Goal: Check status: Verify the current state of an ongoing process or item

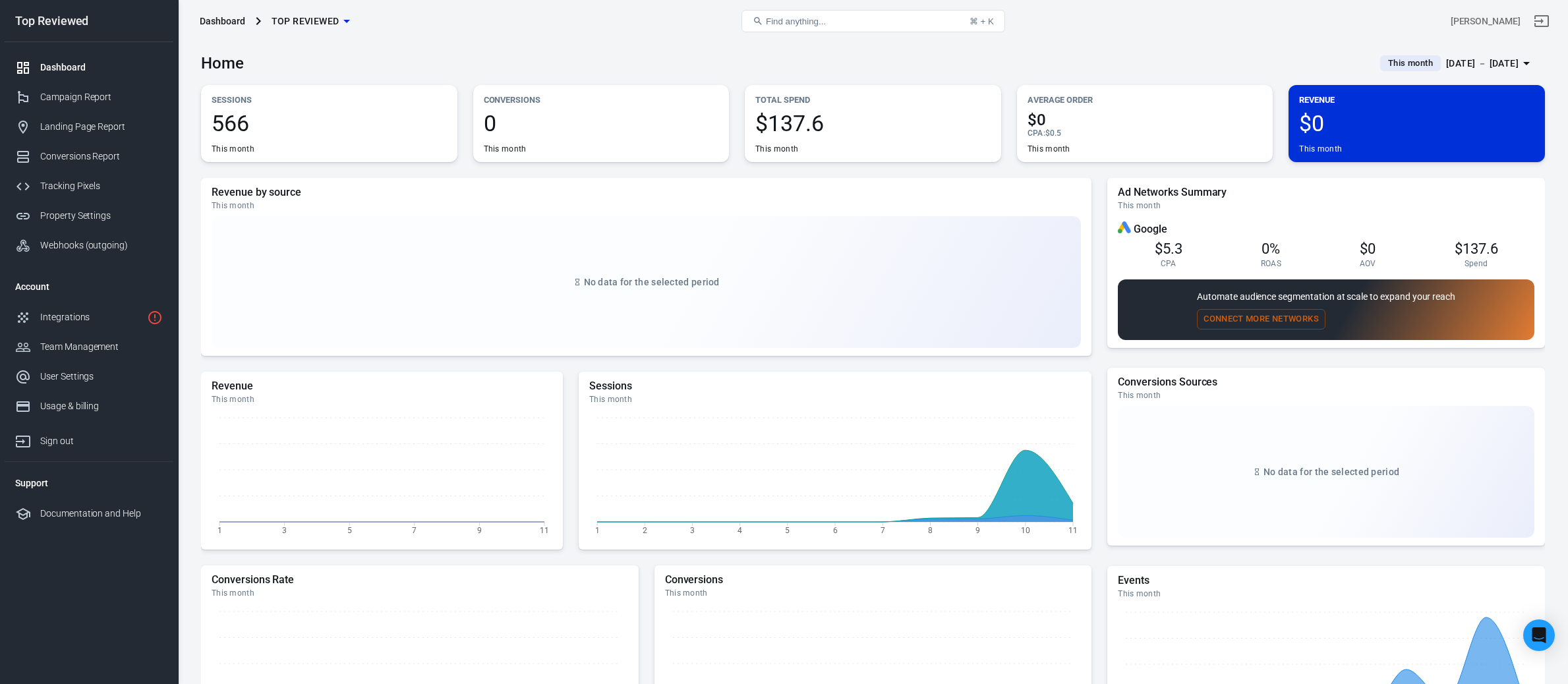
click at [1409, 64] on span "This month" at bounding box center [1410, 63] width 56 height 13
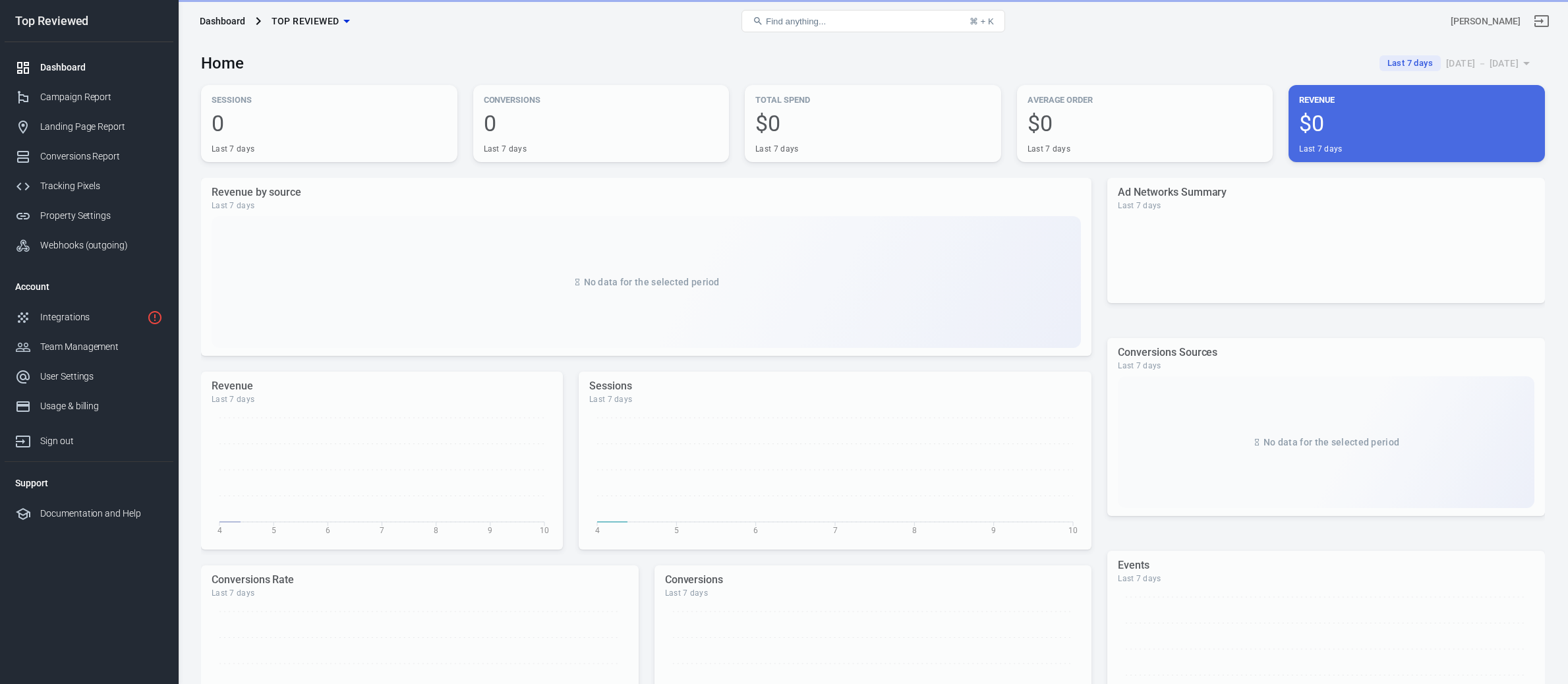
click at [1003, 58] on div "Home Last 7 days [DATE] － [DATE]" at bounding box center [873, 59] width 1344 height 32
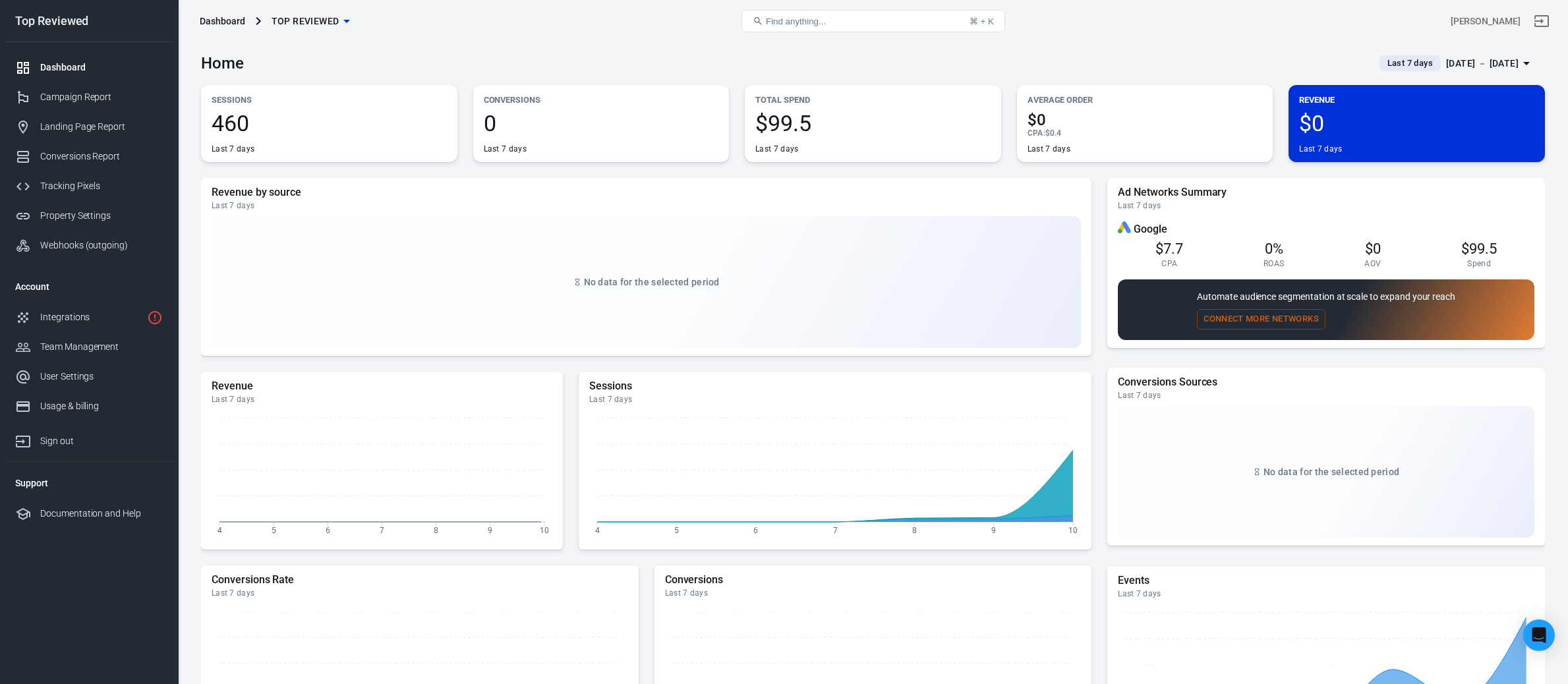
click at [1003, 56] on div "Home Last 7 days [DATE] － [DATE]" at bounding box center [873, 59] width 1344 height 32
click at [1382, 64] on span "Last 7 days" at bounding box center [1409, 63] width 56 height 13
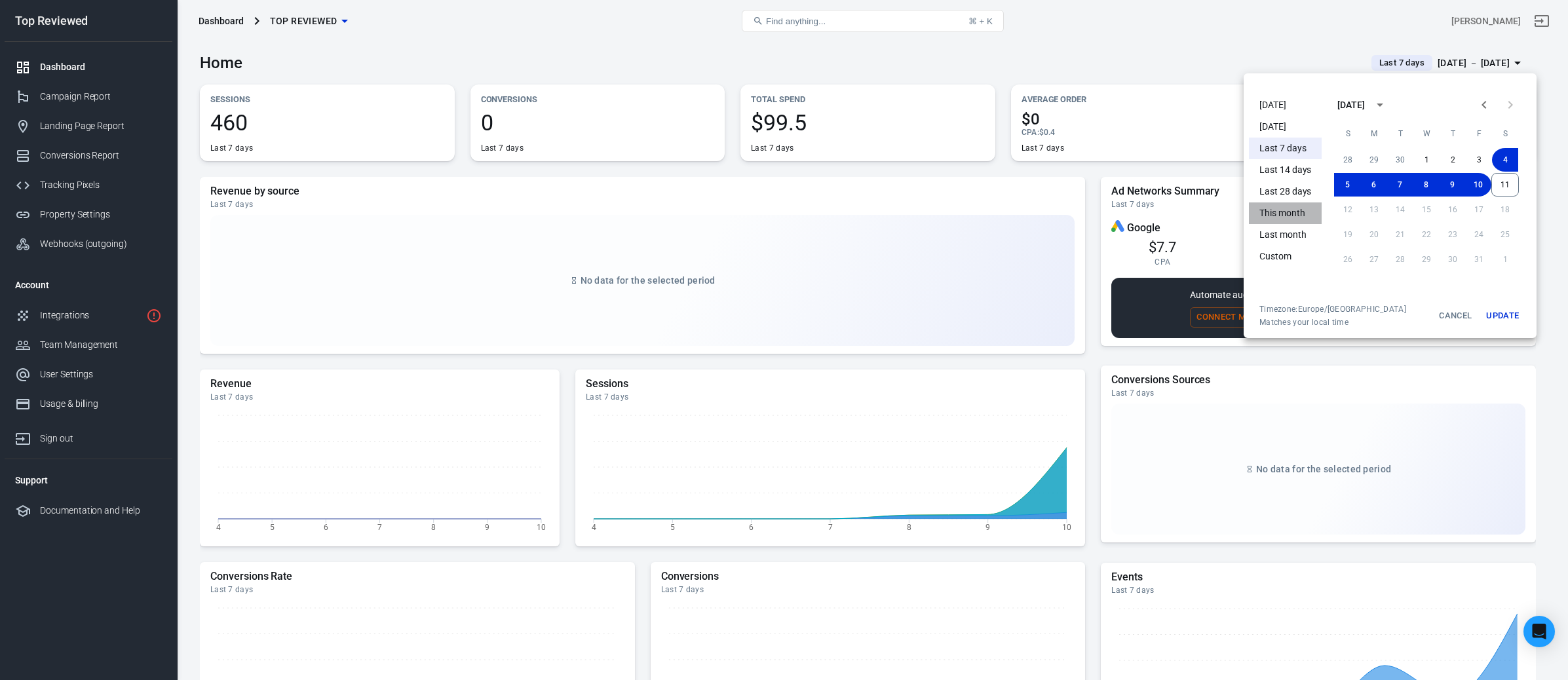
click at [1277, 213] on li "This month" at bounding box center [1285, 213] width 73 height 22
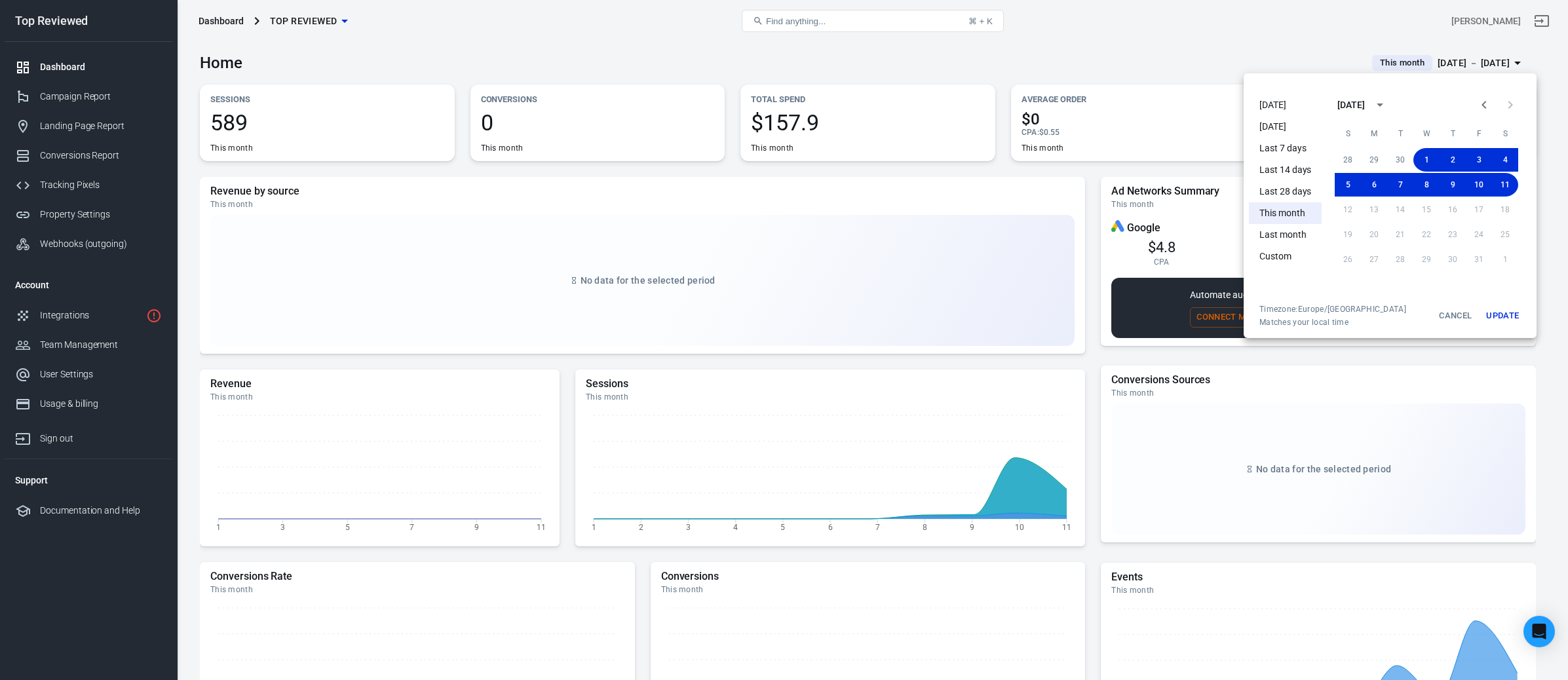
click at [1031, 70] on div at bounding box center [784, 340] width 1568 height 680
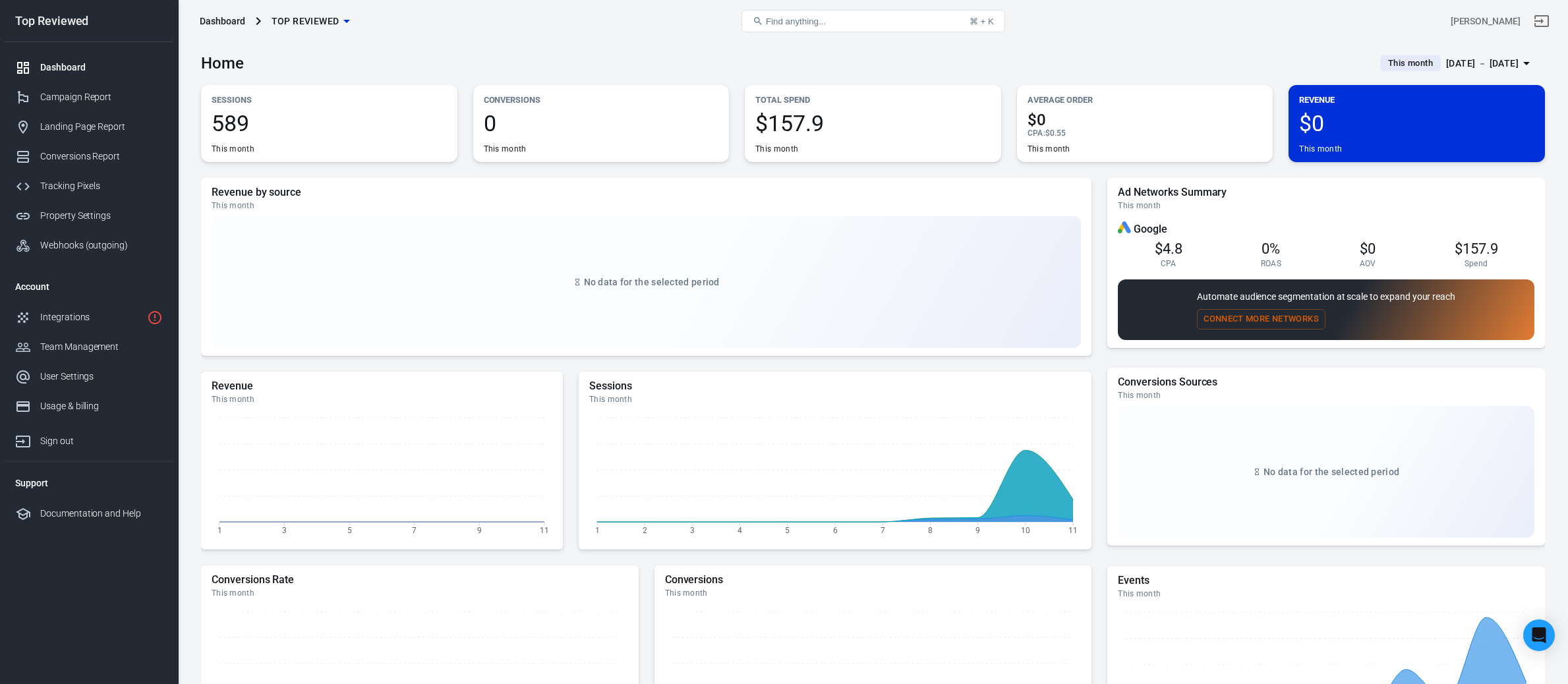
click at [1044, 67] on div "Home This month [DATE] － [DATE]" at bounding box center [873, 59] width 1344 height 32
click at [116, 97] on div "Campaign Report" at bounding box center [101, 97] width 122 height 14
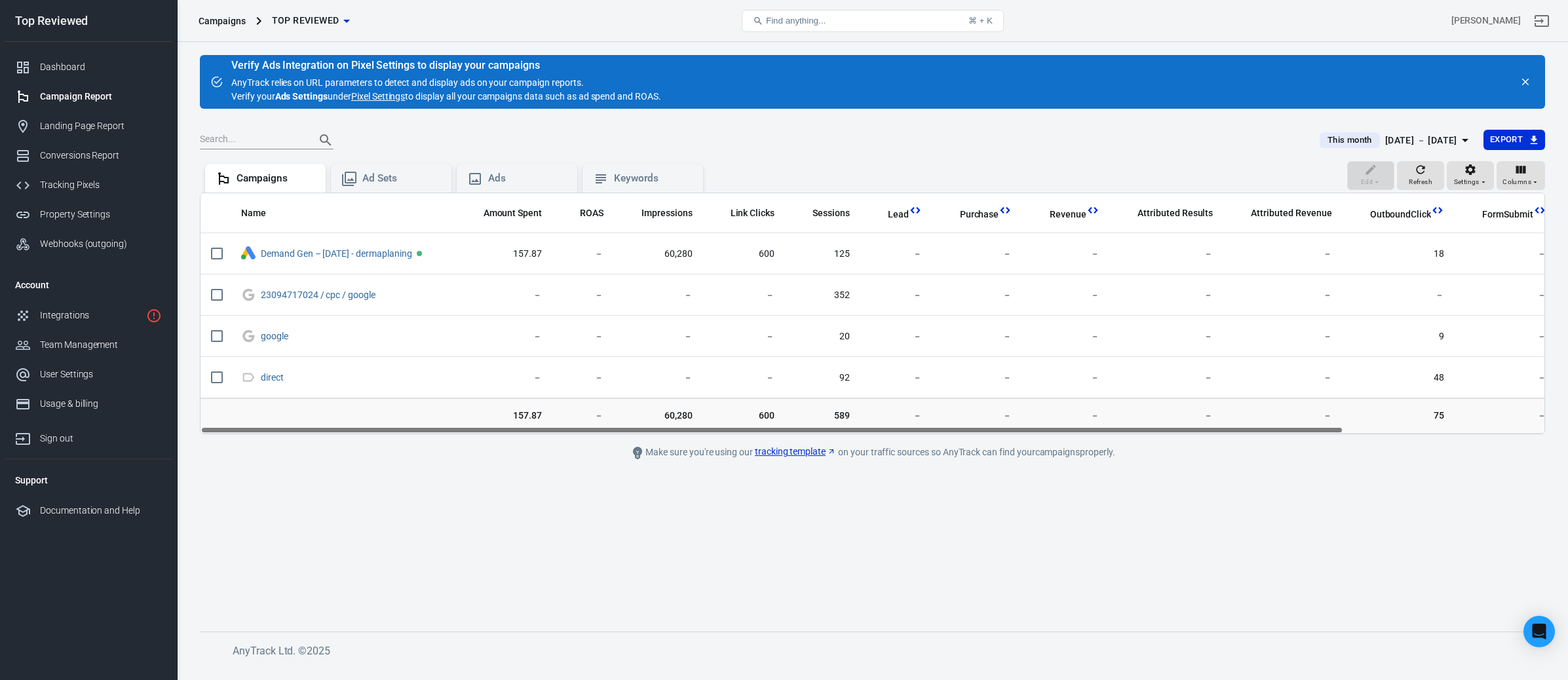
click at [1327, 143] on span "This month" at bounding box center [1350, 140] width 55 height 13
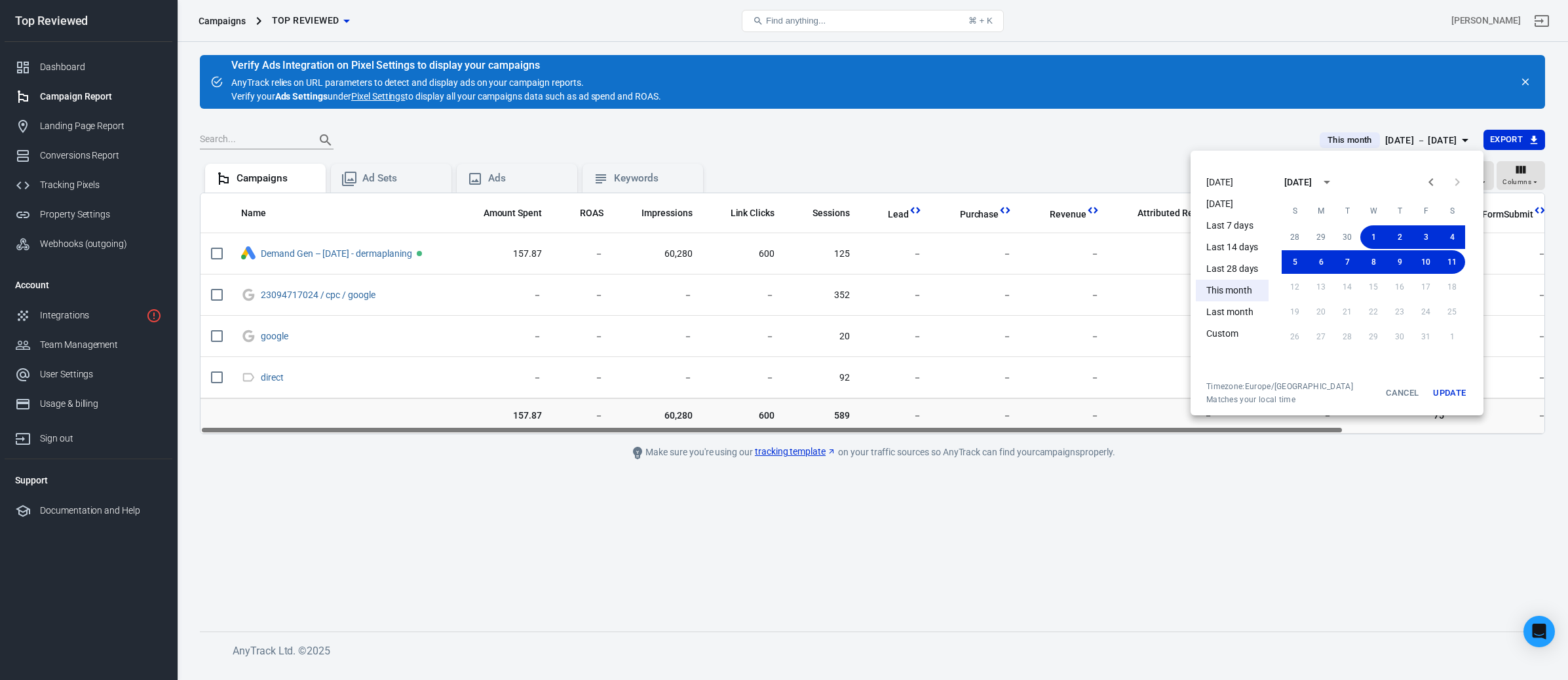
click at [1241, 178] on li "[DATE]" at bounding box center [1232, 182] width 73 height 22
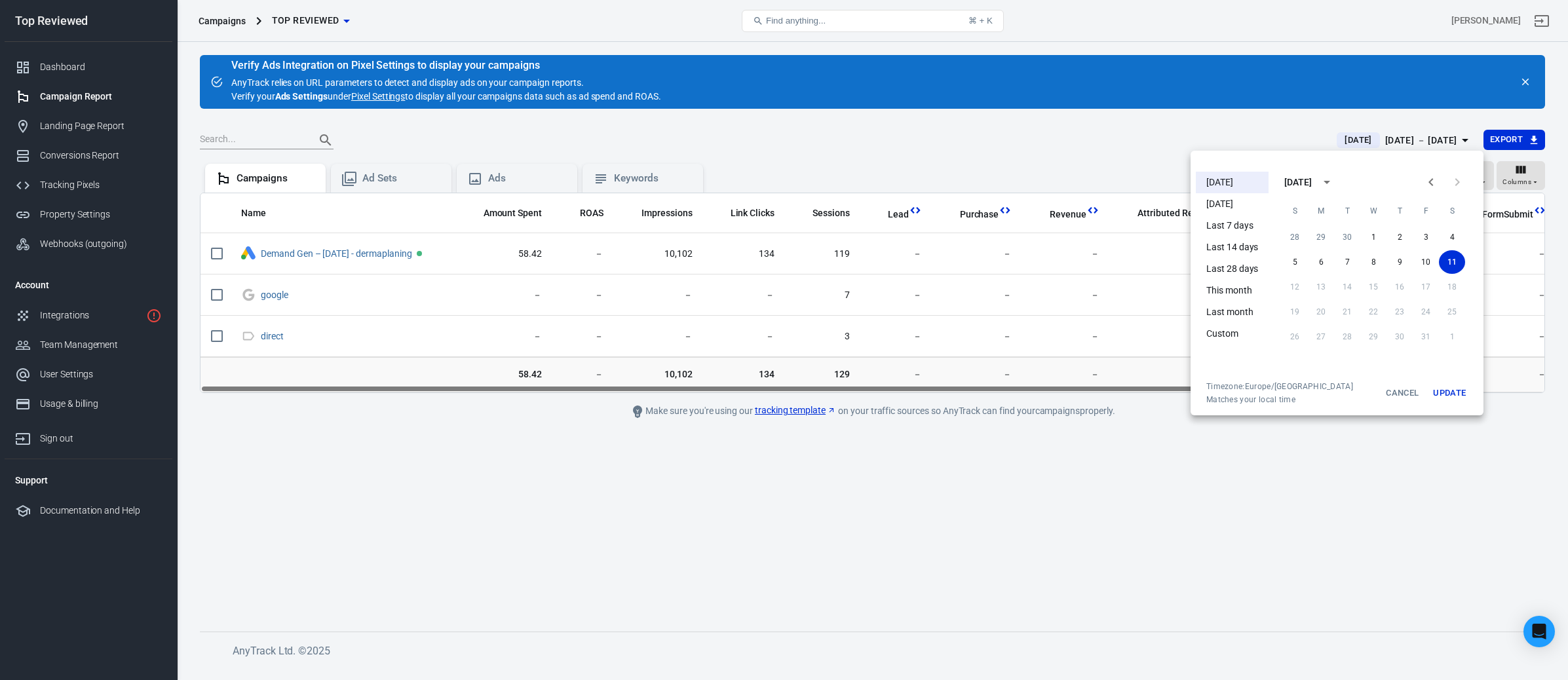
click at [932, 131] on div at bounding box center [784, 340] width 1568 height 680
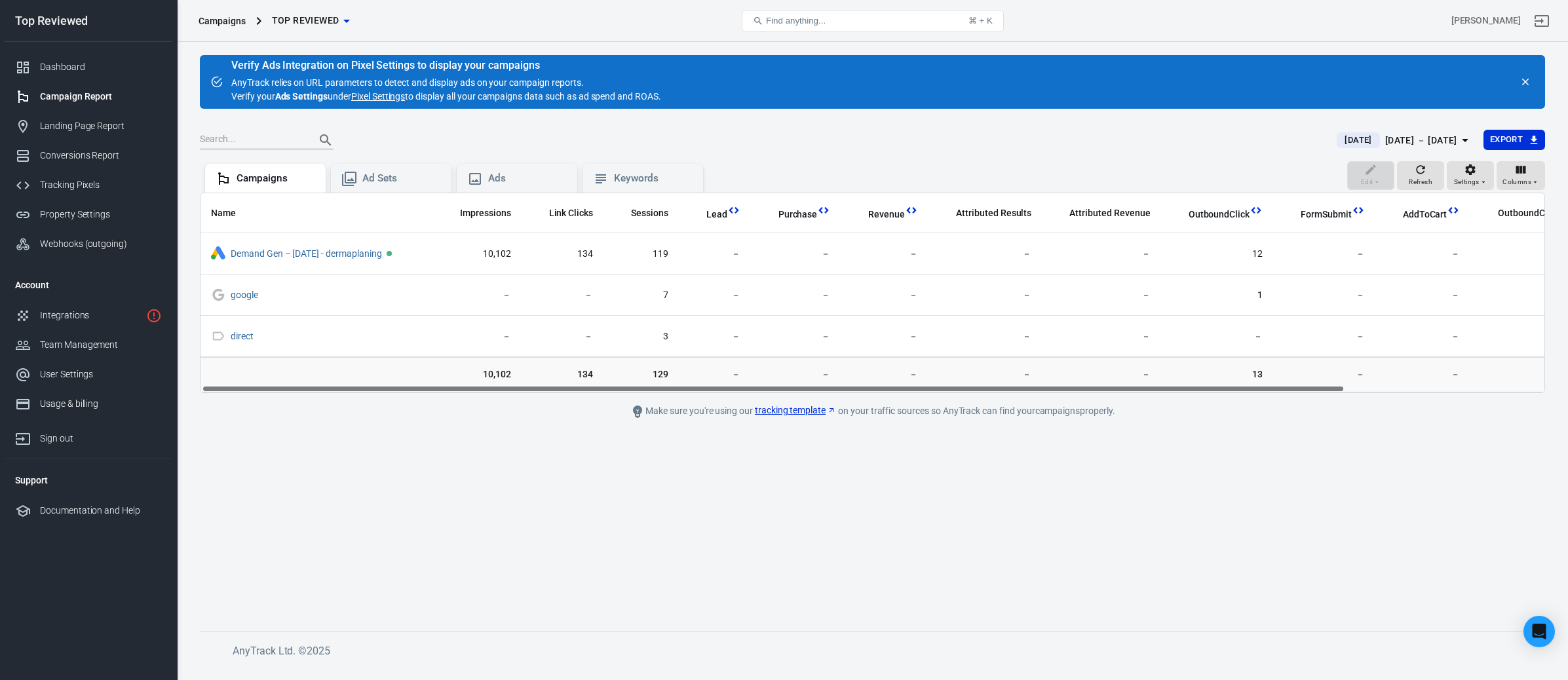
scroll to position [0, 236]
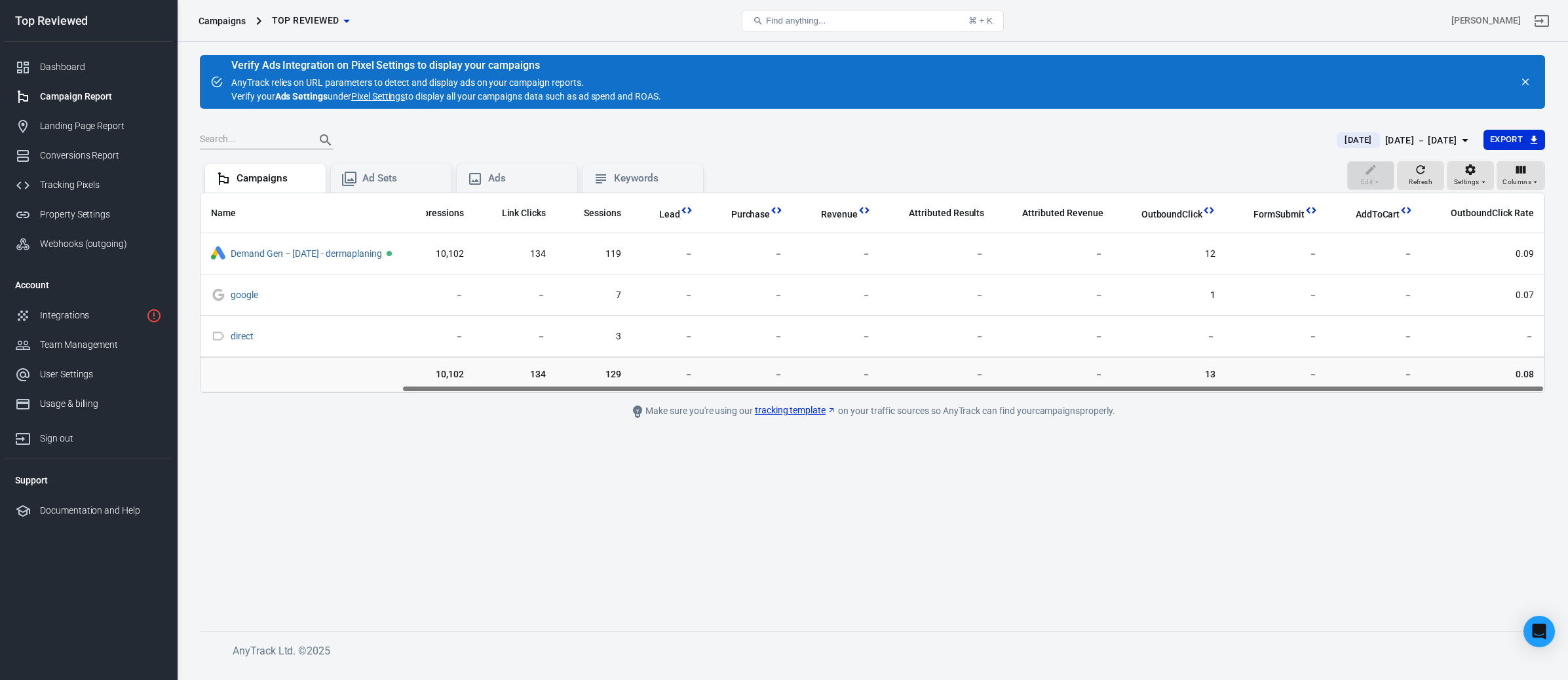
drag, startPoint x: 1062, startPoint y: 388, endPoint x: 1330, endPoint y: 395, distance: 268.1
click at [1330, 395] on main "Verify Ads Integration on Pixel Settings to display your campaigns AnyTrack rel…" at bounding box center [872, 333] width 1345 height 555
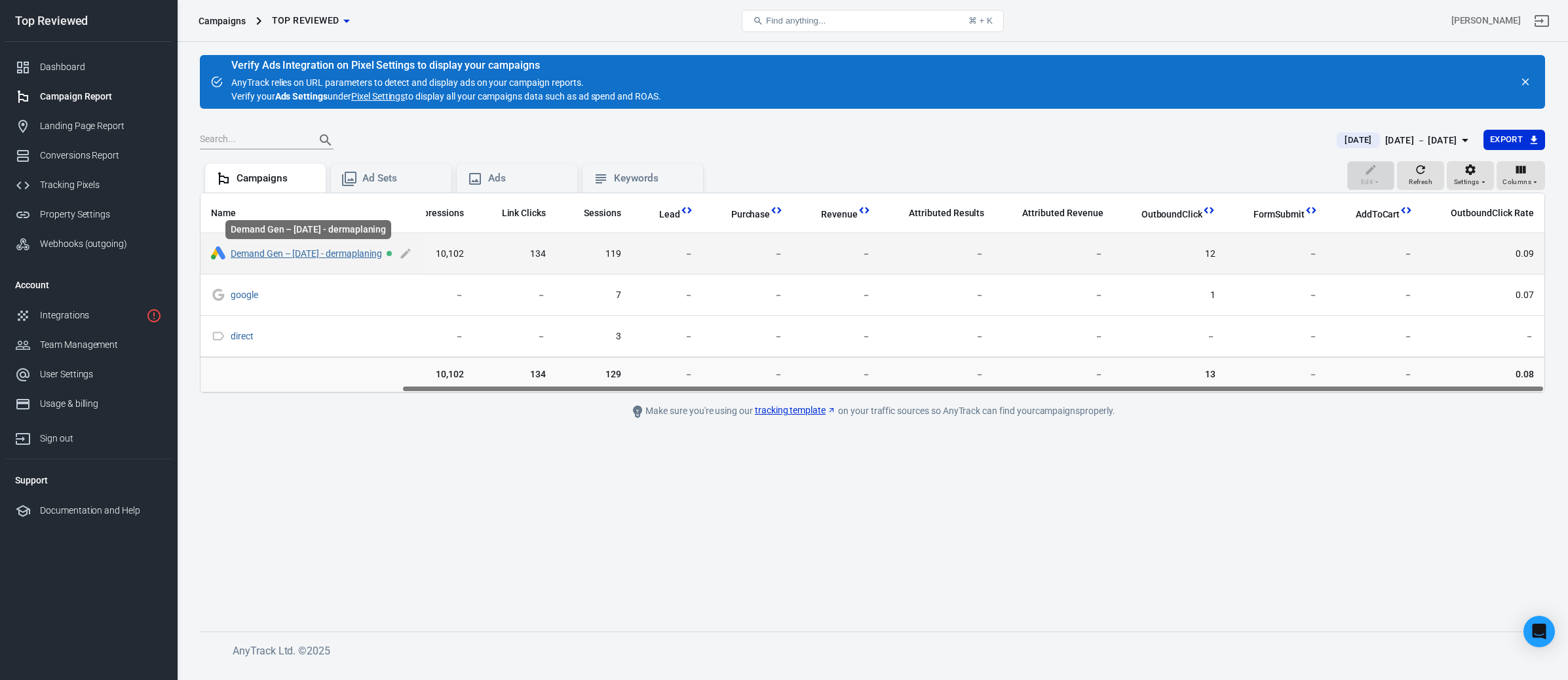
click at [345, 253] on link "Demand Gen – [DATE] - dermaplaning" at bounding box center [306, 254] width 151 height 11
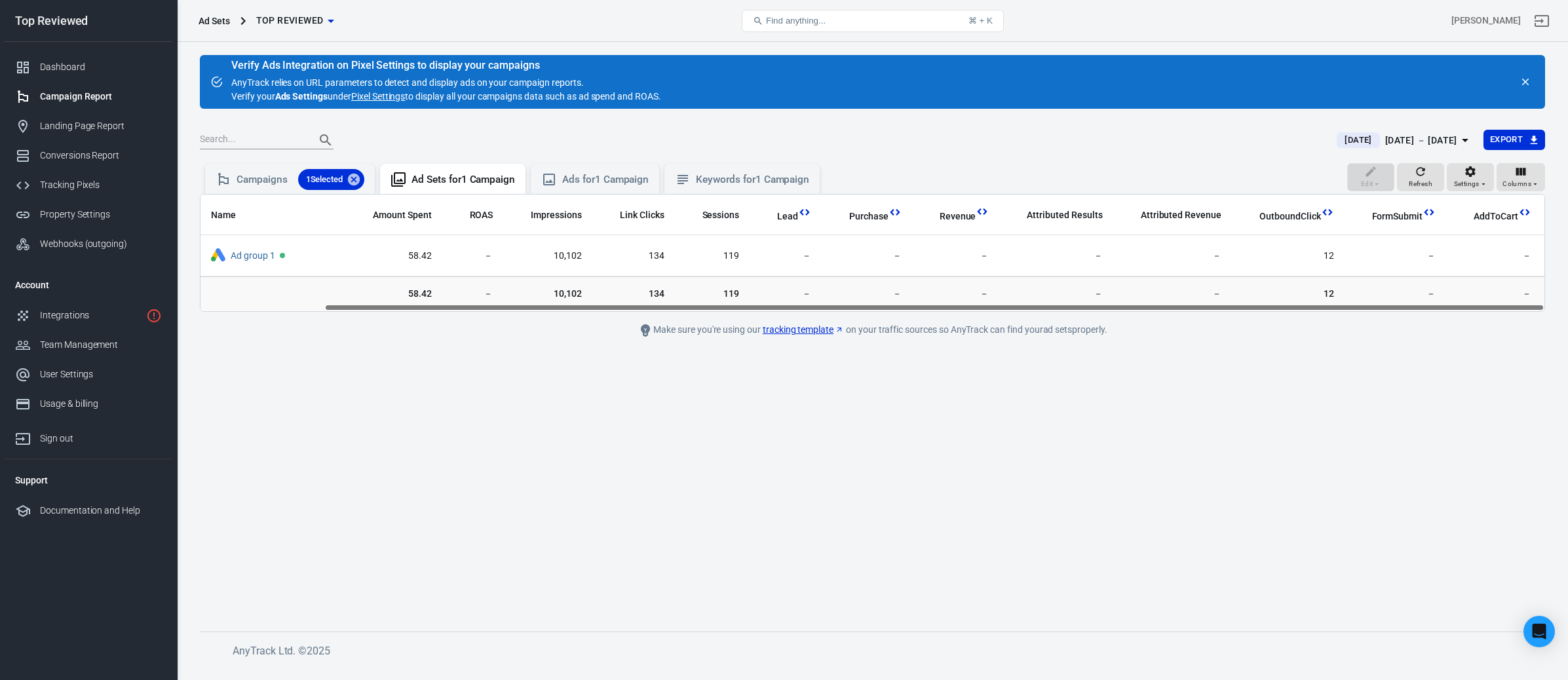
scroll to position [0, 135]
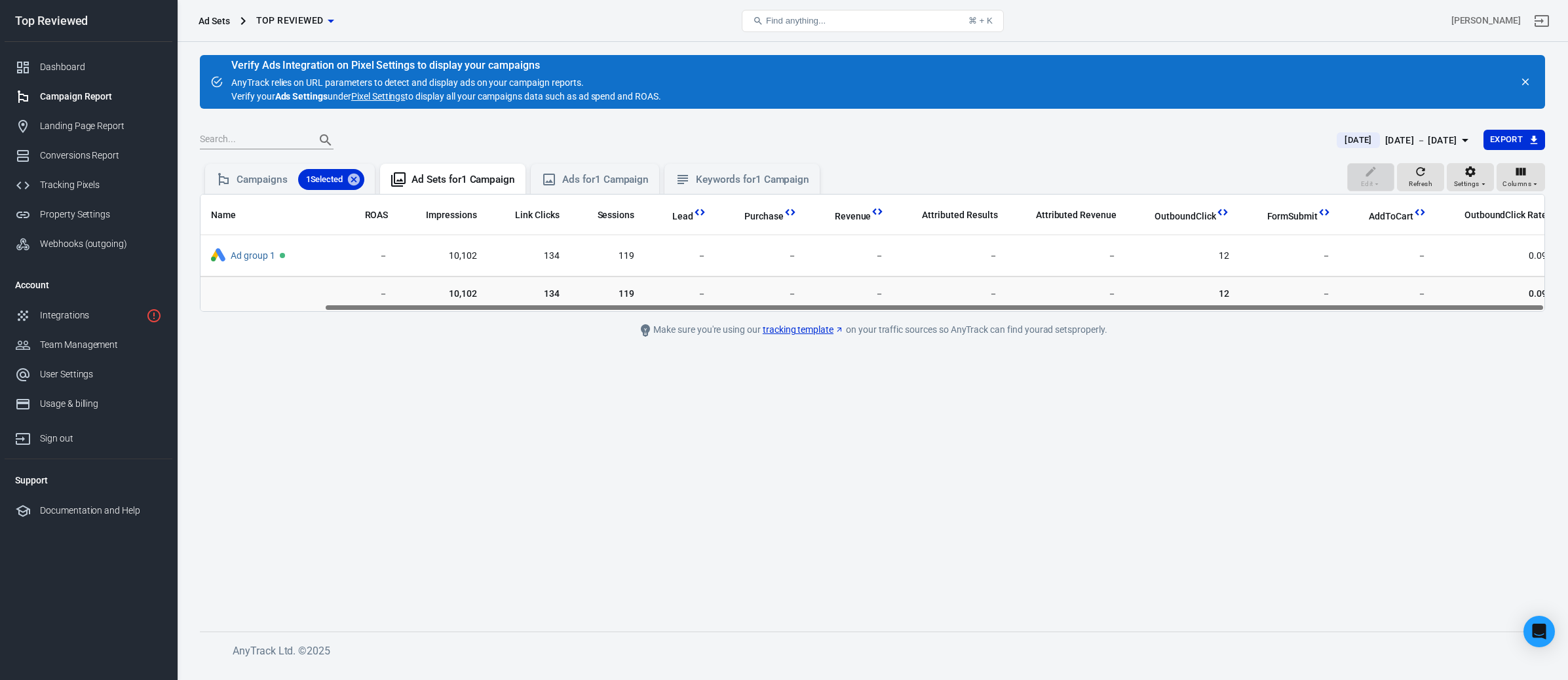
drag, startPoint x: 771, startPoint y: 308, endPoint x: 967, endPoint y: 318, distance: 196.3
click at [967, 318] on main "Verify Ads Integration on Pixel Settings to display your campaigns AnyTrack rel…" at bounding box center [872, 333] width 1345 height 555
click at [281, 178] on div "Campaigns 1 Selected" at bounding box center [301, 179] width 128 height 21
